Goal: Information Seeking & Learning: Learn about a topic

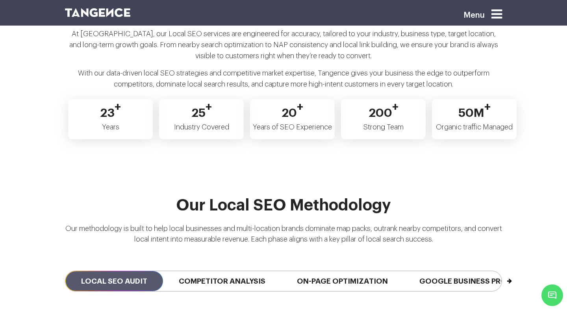
scroll to position [1669, 0]
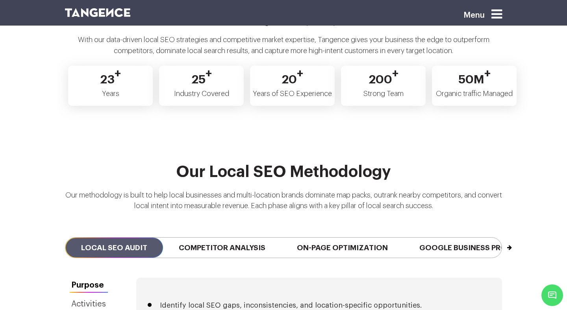
click at [501, 238] on button "Next" at bounding box center [501, 244] width 0 height 13
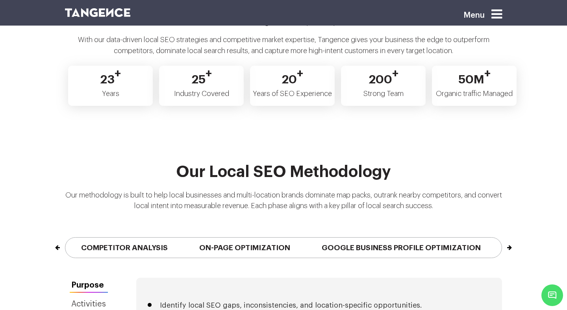
click at [501, 238] on button "Next" at bounding box center [501, 244] width 0 height 13
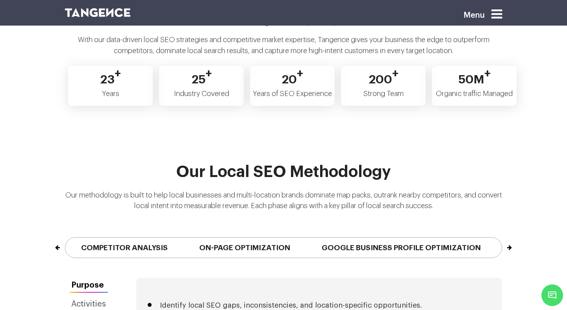
click at [501, 238] on button "Next" at bounding box center [501, 244] width 0 height 13
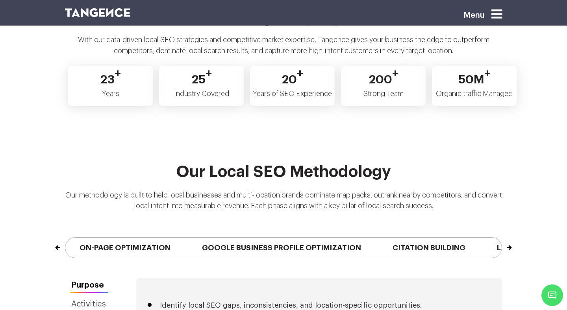
click at [501, 238] on button "Next" at bounding box center [501, 244] width 0 height 13
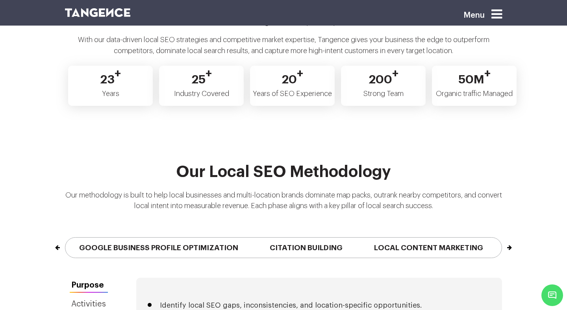
click at [501, 238] on button "Next" at bounding box center [501, 244] width 0 height 13
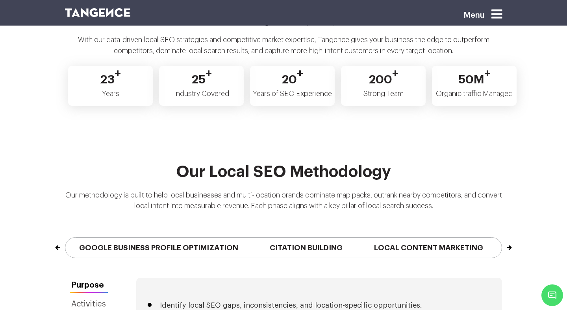
click at [501, 238] on button "Next" at bounding box center [501, 244] width 0 height 13
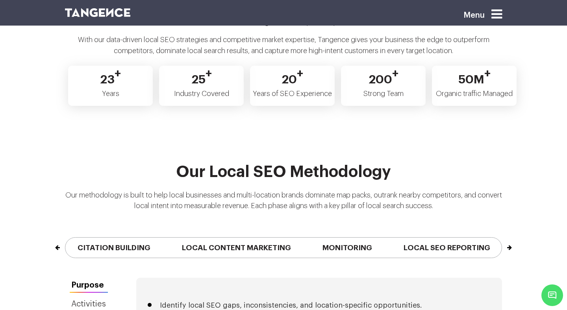
click at [501, 238] on button "Next" at bounding box center [501, 244] width 0 height 13
click at [17, 265] on div "Our Local SEO Methodology Our methodology is built to help local businesses and…" at bounding box center [283, 220] width 567 height 115
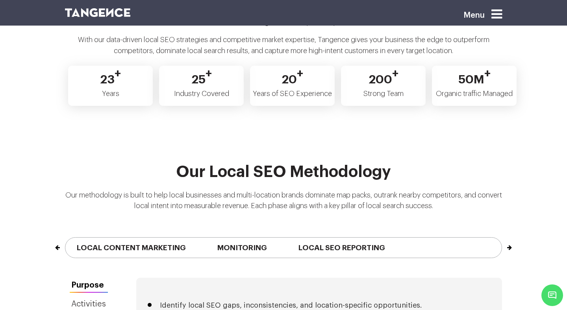
click at [65, 240] on button "Previous" at bounding box center [65, 244] width 0 height 13
click at [501, 238] on button "Next" at bounding box center [501, 244] width 0 height 13
click at [504, 237] on div "Previous Local SEO Audit Competitor Analysis On-Page Optimization Google Busine…" at bounding box center [283, 248] width 449 height 60
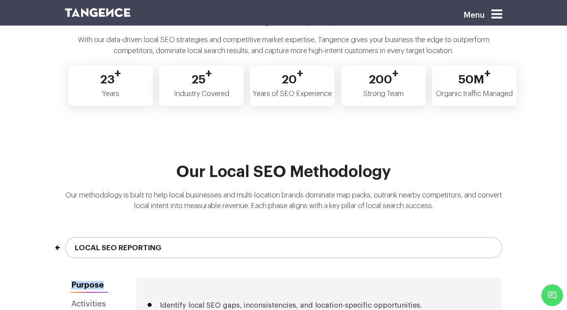
click at [504, 237] on div "Previous Local SEO Audit Competitor Analysis On-Page Optimization Google Busine…" at bounding box center [283, 248] width 449 height 60
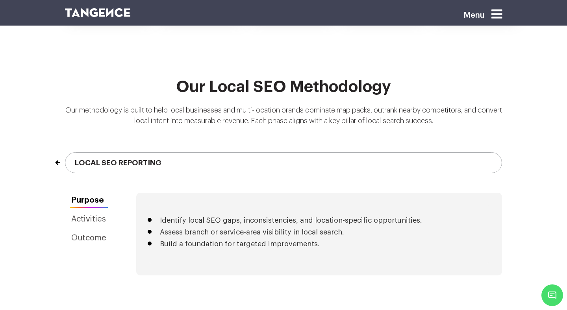
scroll to position [1754, 0]
click at [89, 211] on link "Activities" at bounding box center [89, 218] width 48 height 15
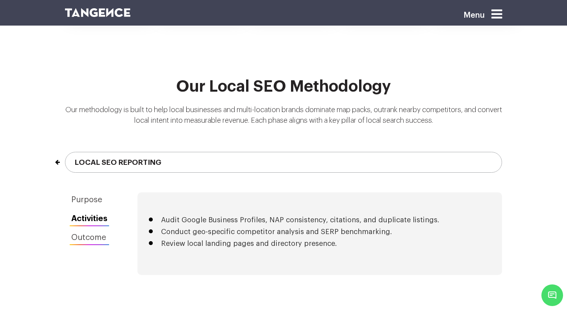
click at [90, 233] on link "Outcome" at bounding box center [89, 237] width 49 height 15
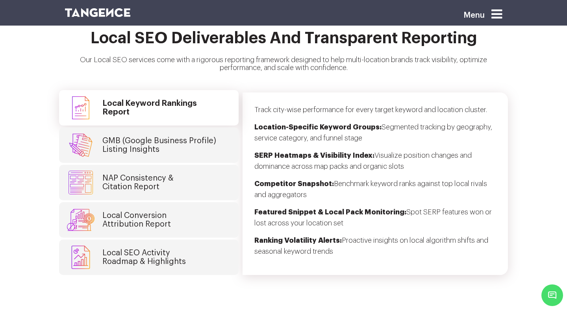
scroll to position [2036, 0]
click at [147, 136] on h4 "GMB (Google Business Profile) Listing Insights" at bounding box center [159, 144] width 114 height 17
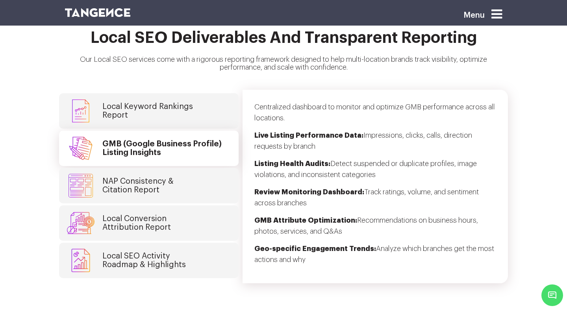
click at [144, 177] on h4 "NAP Consistency & Citation Report" at bounding box center [137, 185] width 71 height 17
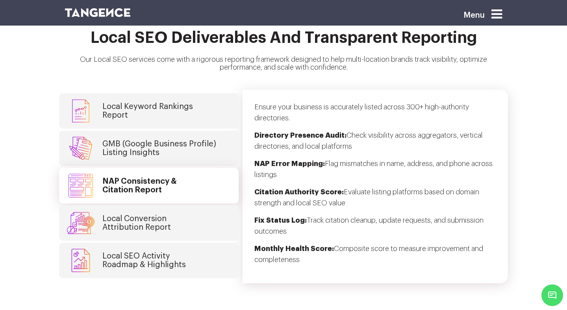
click at [148, 215] on h4 "Local Conversion Attribution Report" at bounding box center [136, 223] width 68 height 17
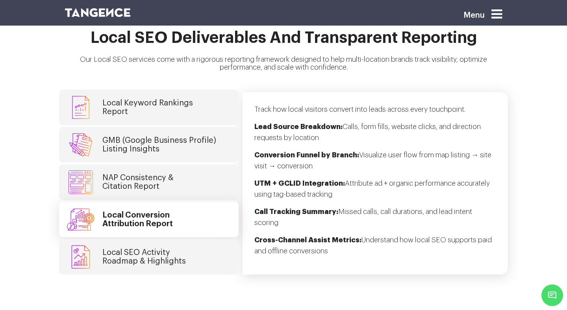
click at [159, 251] on h4 "Local SEO Activity Roadmap & Highlights" at bounding box center [143, 256] width 83 height 17
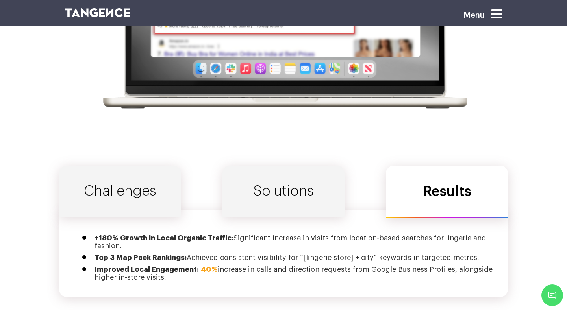
scroll to position [2588, 0]
click at [146, 194] on link "Challenges" at bounding box center [120, 191] width 122 height 51
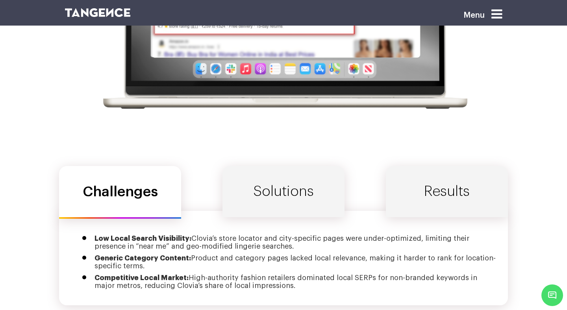
click at [265, 174] on link "Solutions" at bounding box center [283, 191] width 122 height 51
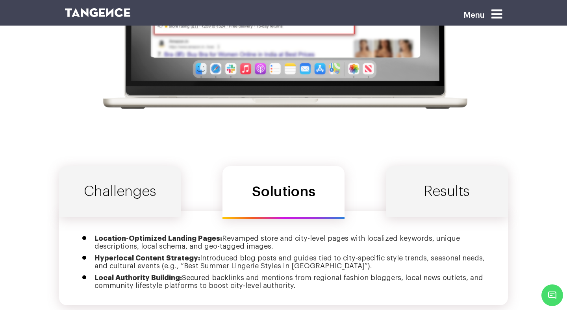
click at [396, 178] on link "Results" at bounding box center [447, 191] width 122 height 51
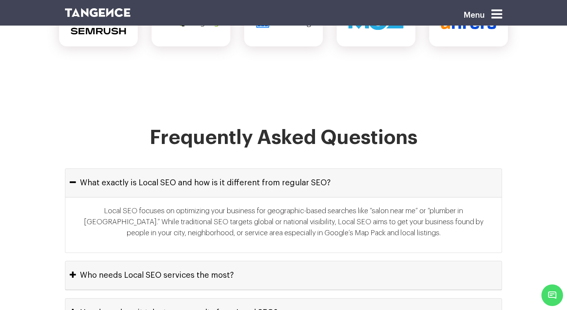
scroll to position [3500, 0]
